Goal: Information Seeking & Learning: Learn about a topic

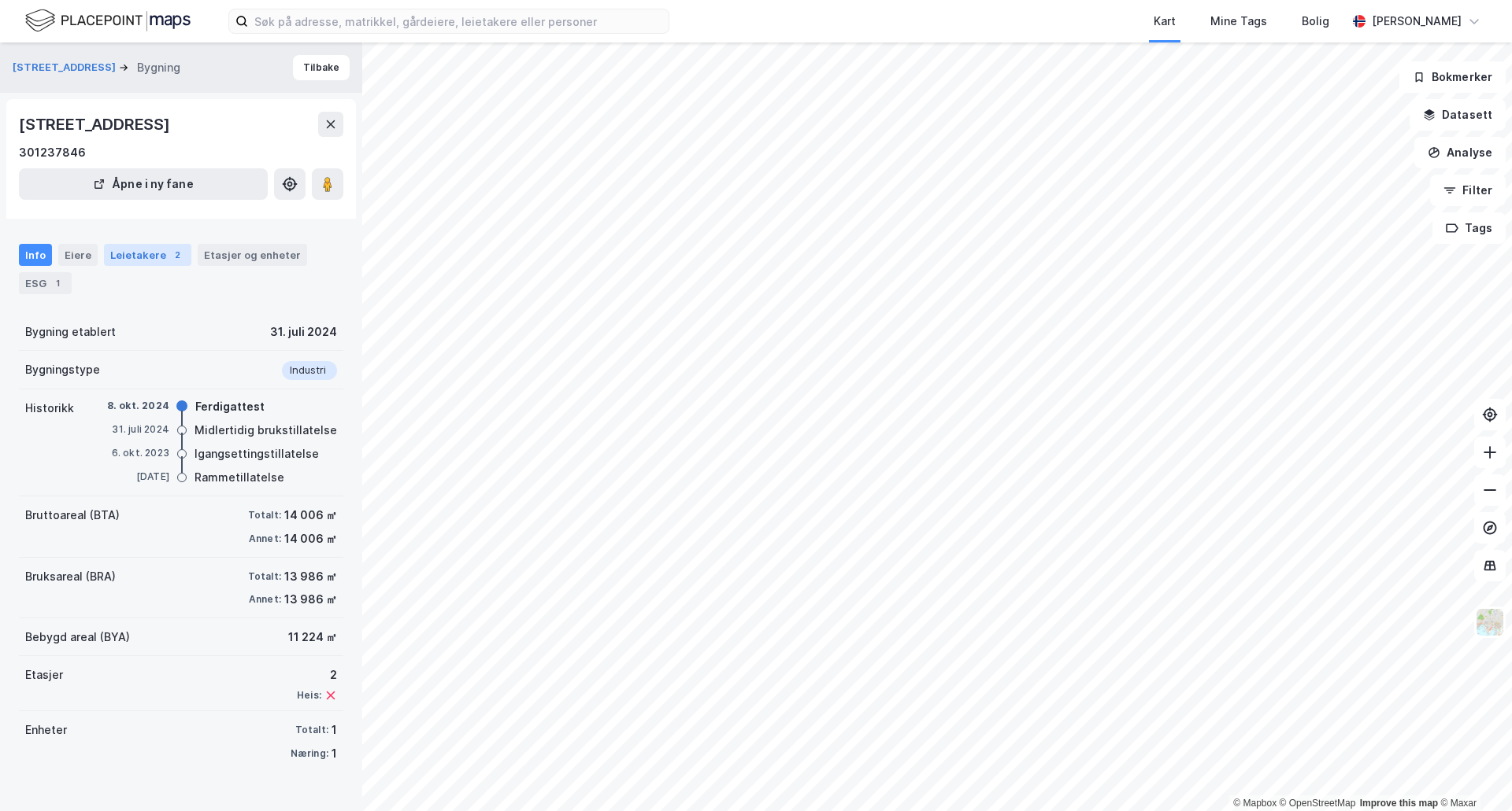
click at [137, 264] on div "Leietakere 2" at bounding box center [148, 254] width 87 height 22
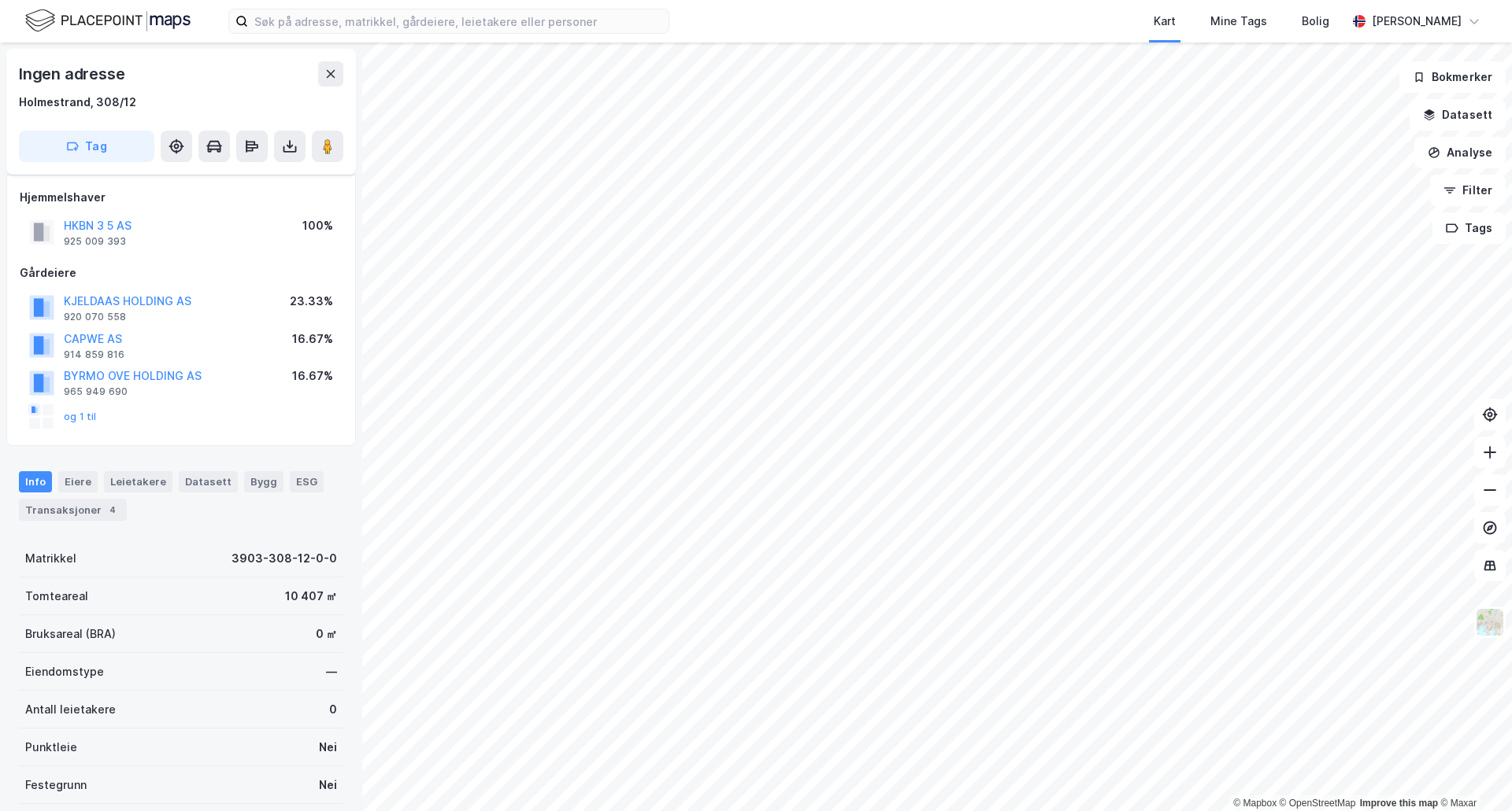
scroll to position [12, 0]
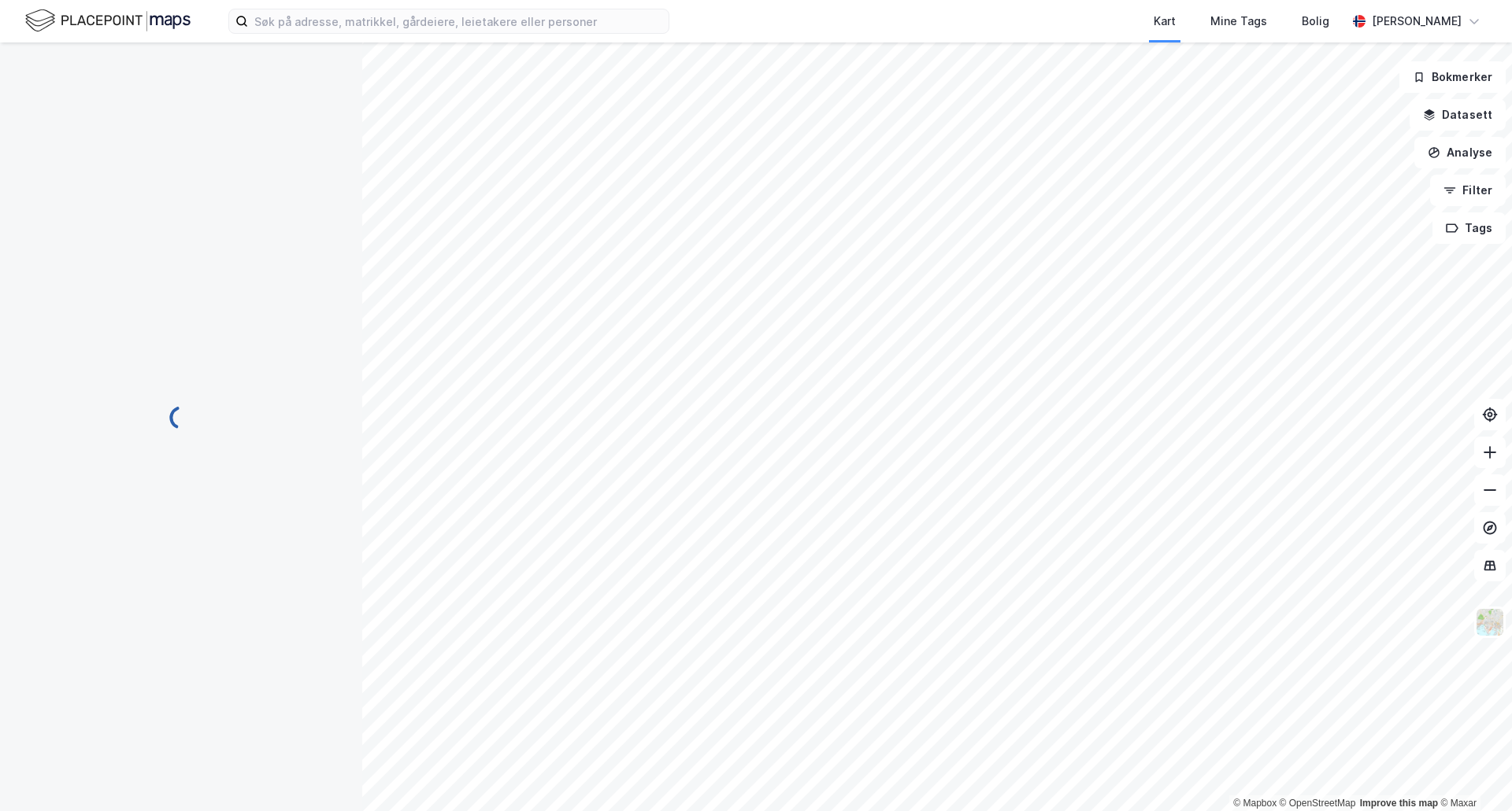
scroll to position [12, 0]
